Goal: Task Accomplishment & Management: Manage account settings

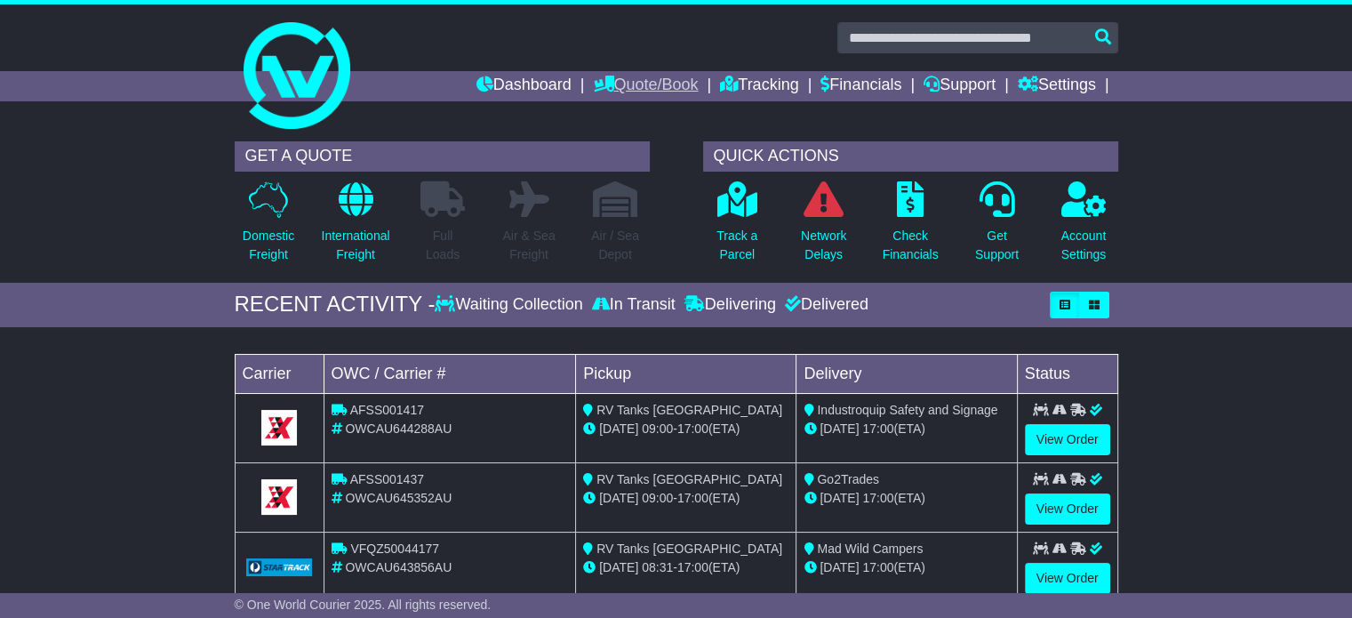
click at [621, 84] on link "Quote/Book" at bounding box center [645, 86] width 105 height 30
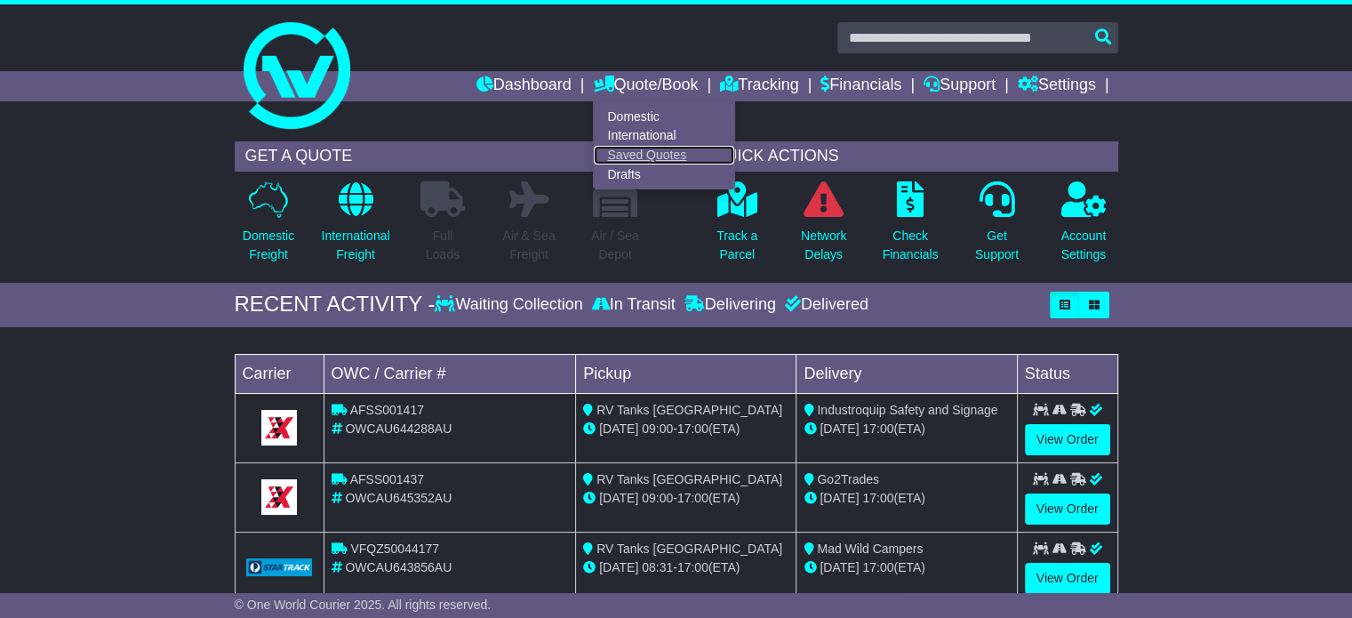
click at [611, 150] on link "Saved Quotes" at bounding box center [664, 156] width 140 height 20
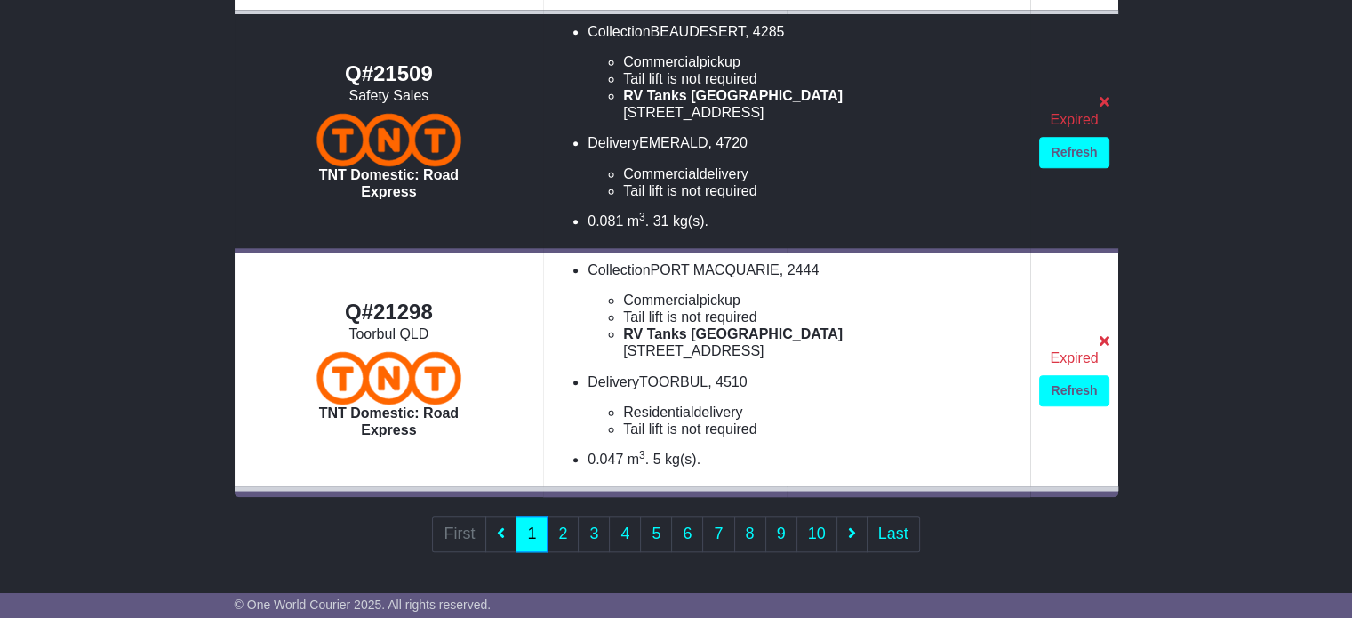
scroll to position [1692, 0]
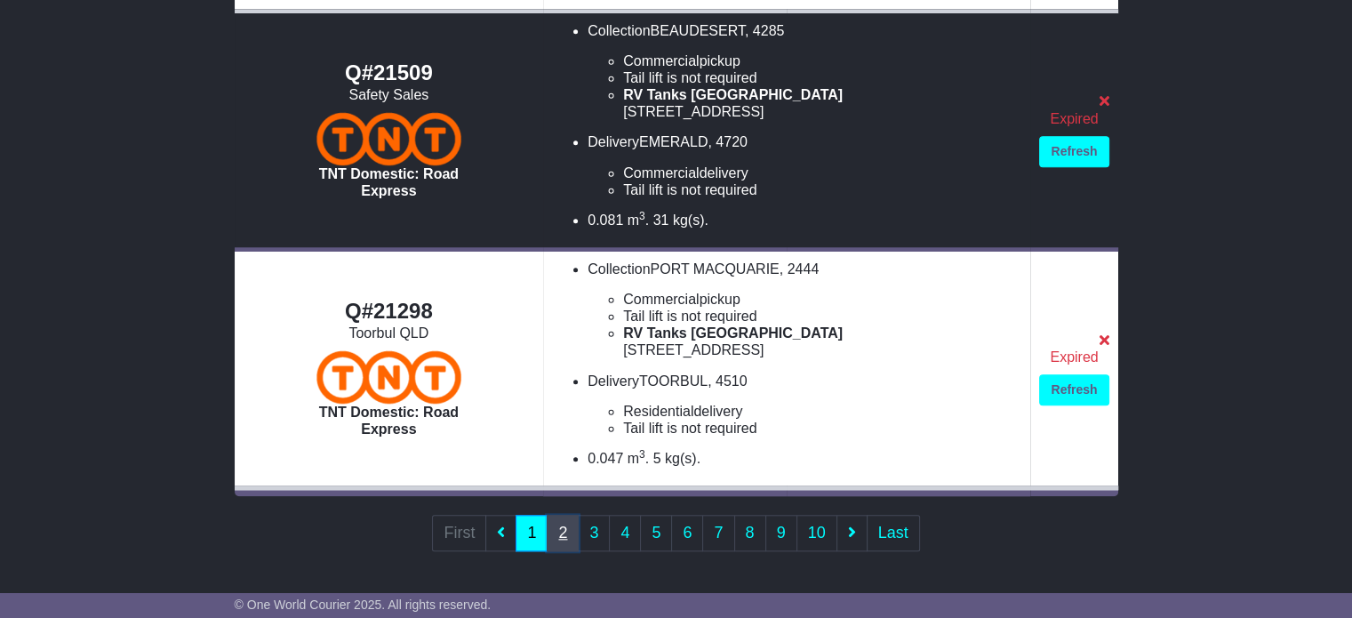
click at [562, 532] on link "2" at bounding box center [563, 533] width 32 height 36
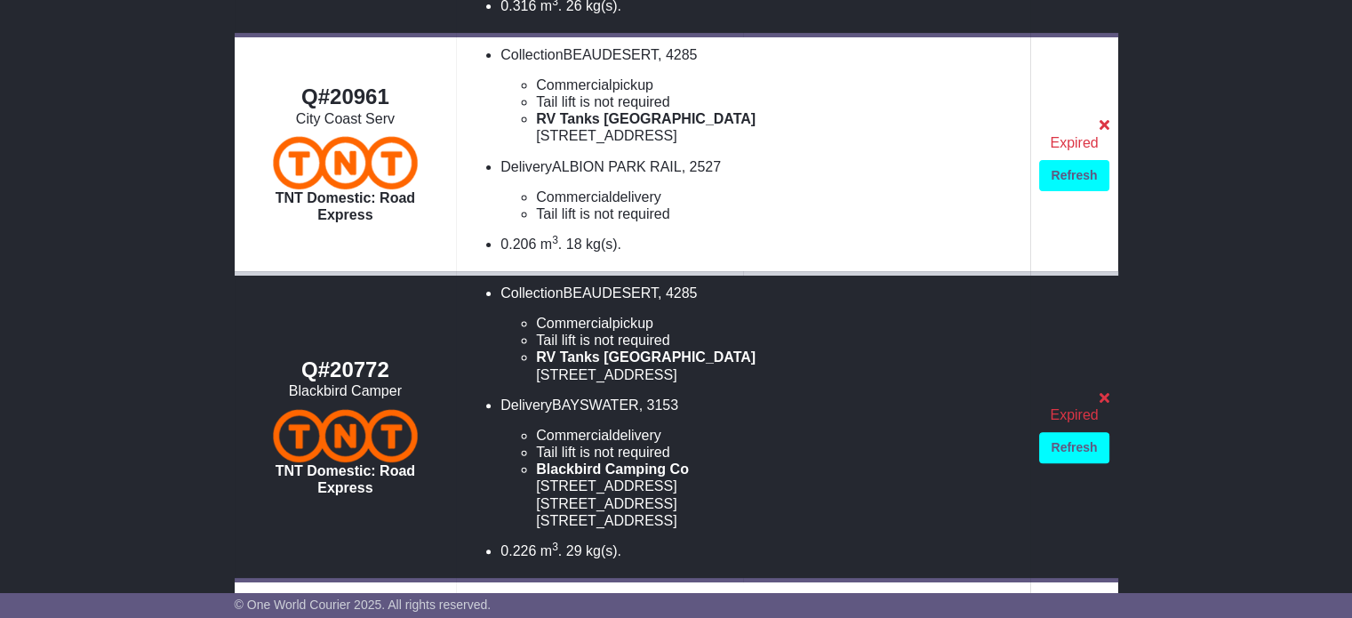
scroll to position [178, 0]
